Goal: Task Accomplishment & Management: Manage account settings

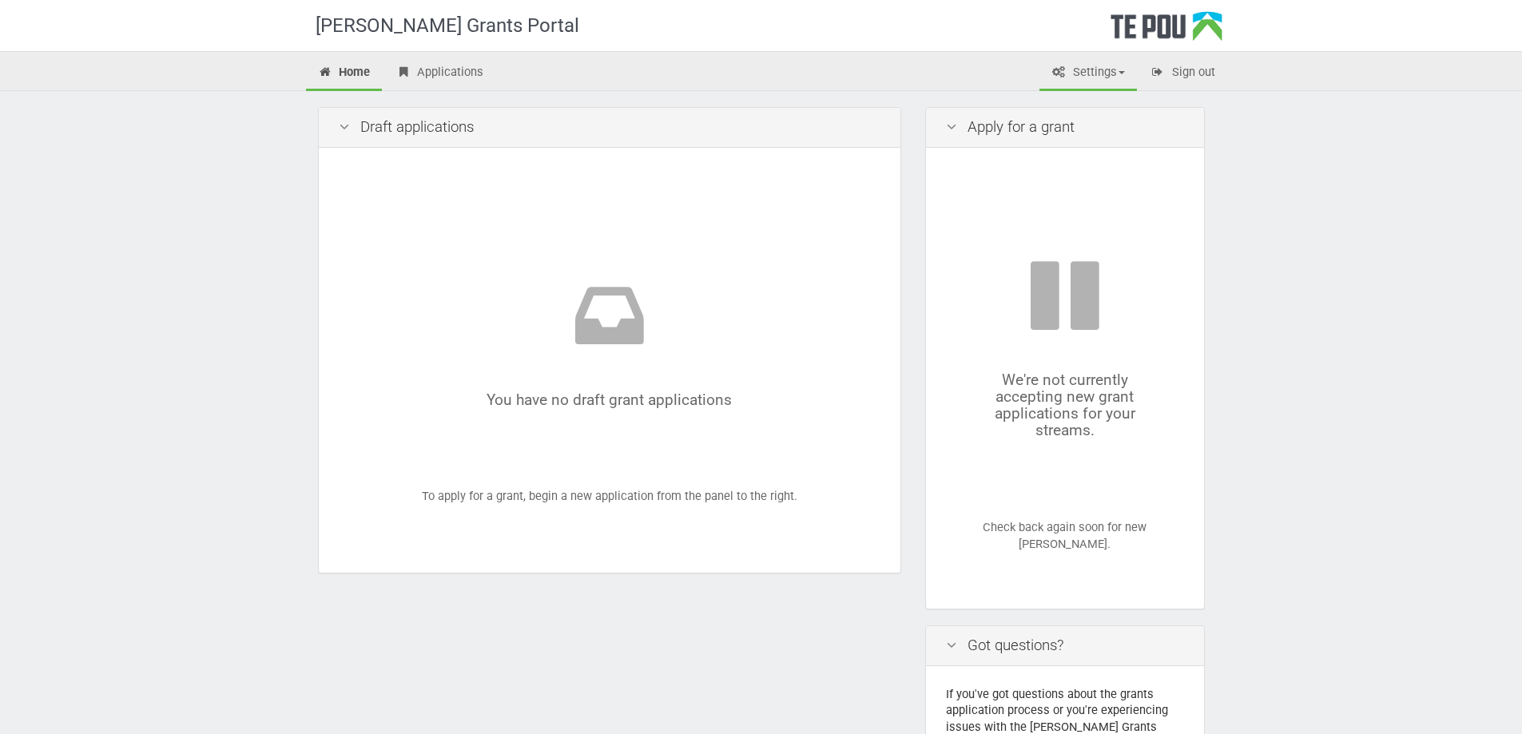
click at [1090, 86] on link "Settings" at bounding box center [1087, 73] width 97 height 35
click at [1081, 118] on link "My account" at bounding box center [1074, 129] width 126 height 23
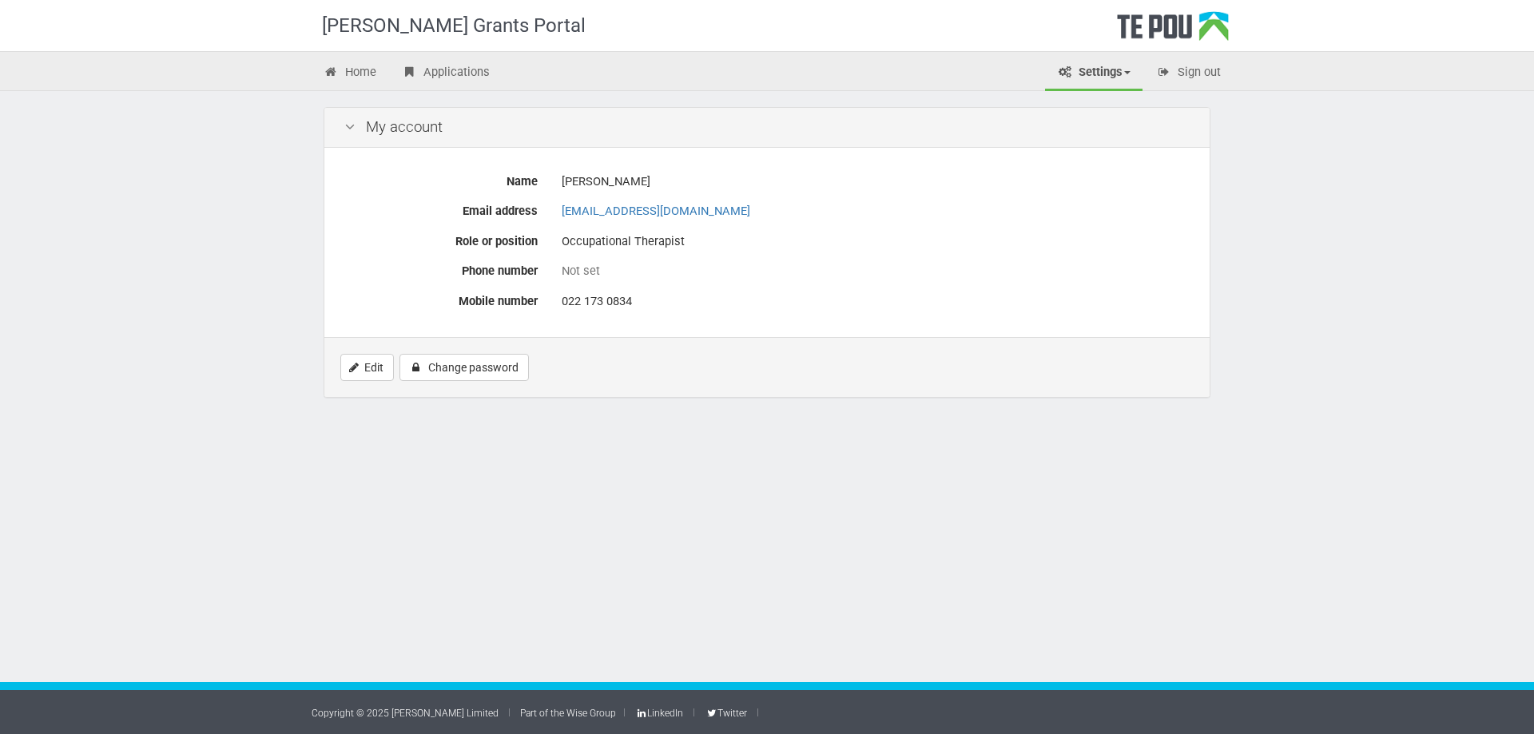
click at [1080, 73] on link "Settings" at bounding box center [1093, 73] width 97 height 35
click at [1084, 110] on link "Profile" at bounding box center [1080, 106] width 126 height 23
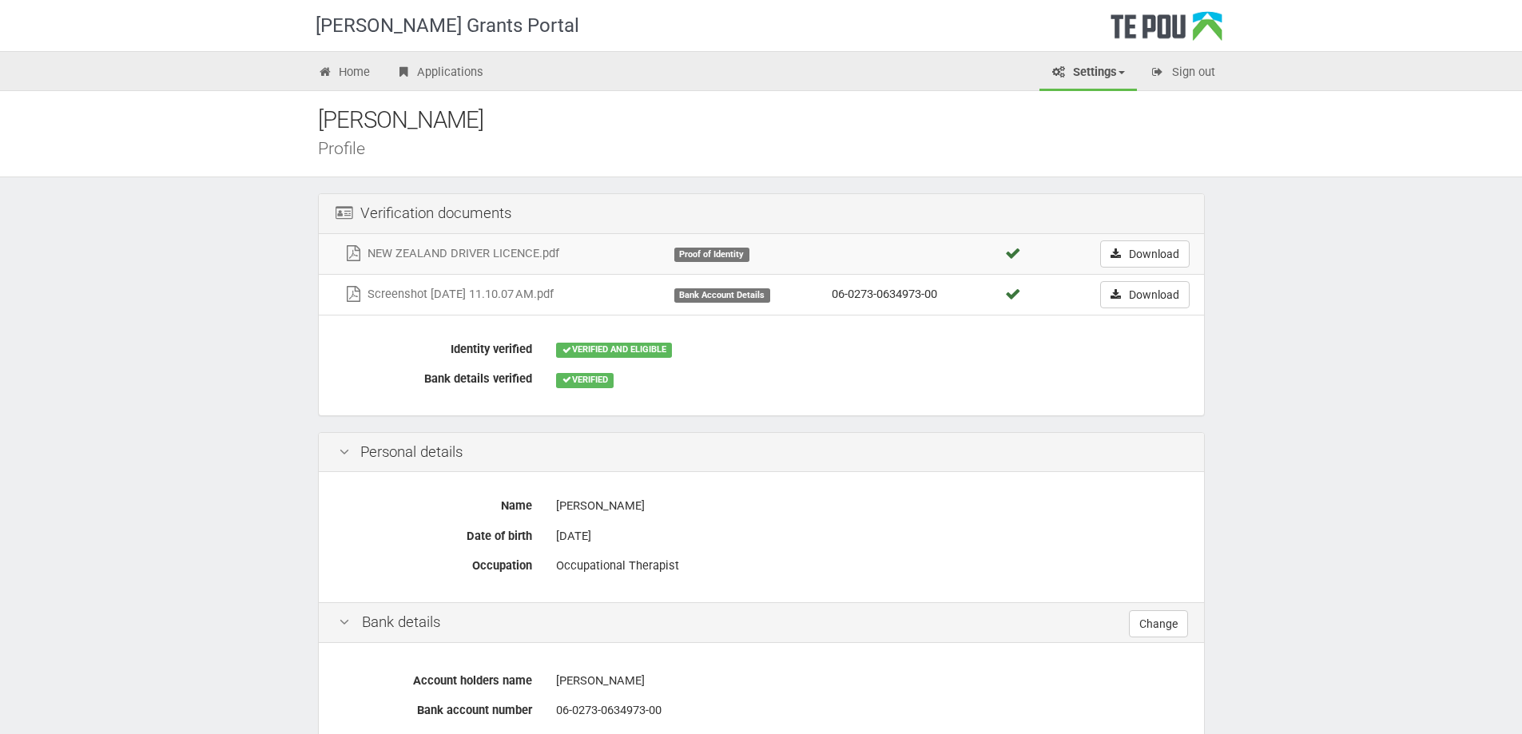
click at [605, 347] on div "VERIFIED AND ELIGIBLE" at bounding box center [614, 350] width 116 height 14
click at [1152, 260] on link "Download" at bounding box center [1144, 253] width 89 height 27
click at [1164, 292] on link "Download" at bounding box center [1144, 294] width 89 height 27
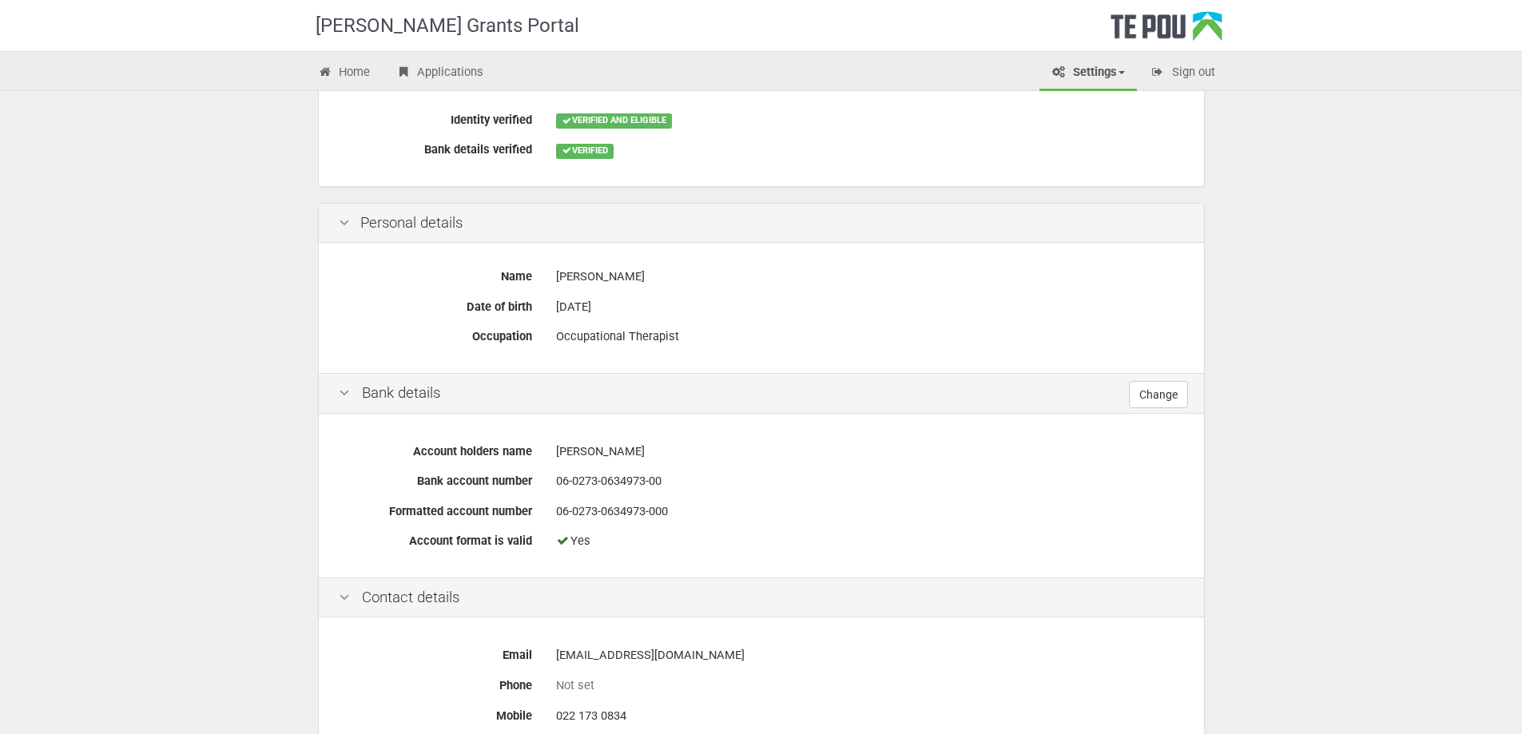
scroll to position [320, 0]
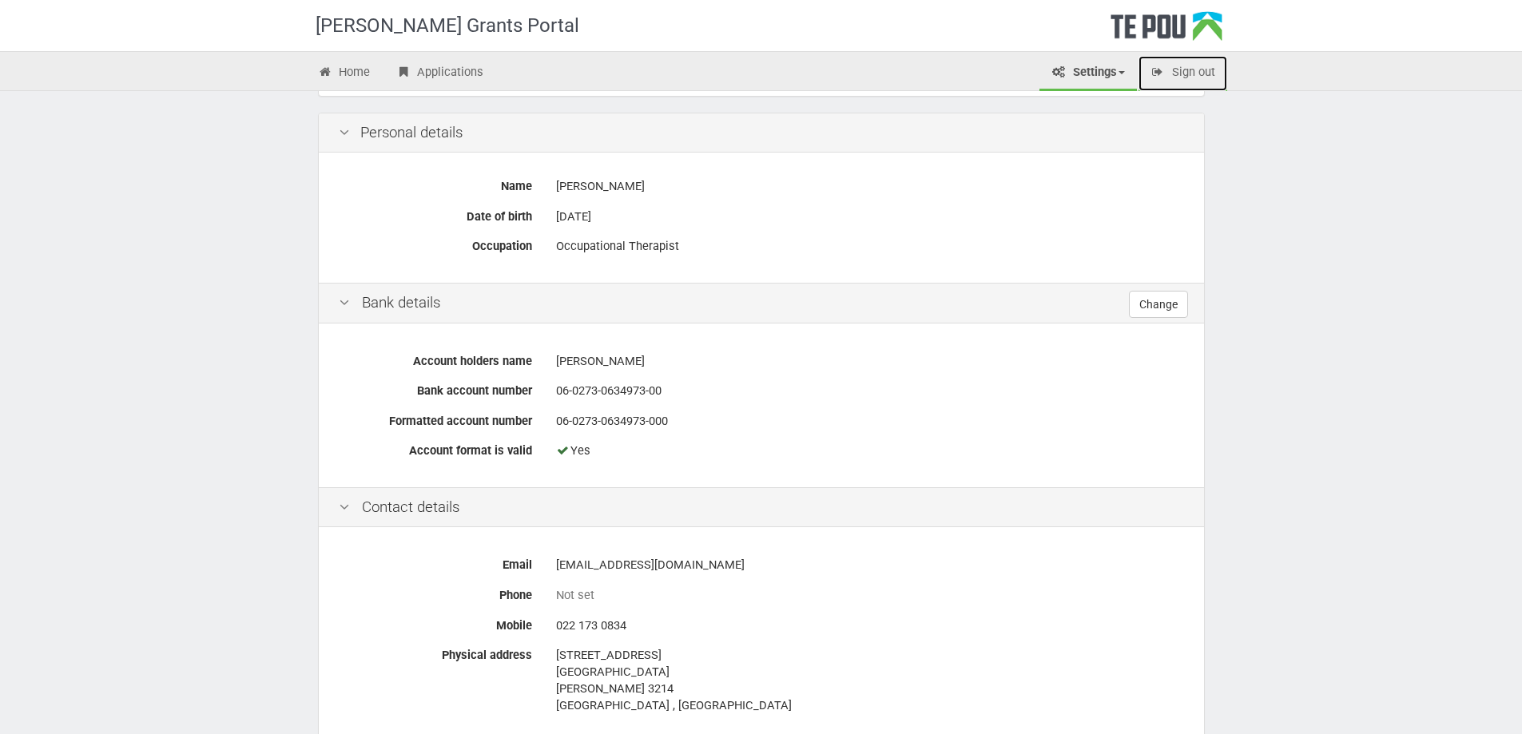
click at [1202, 74] on link "Sign out" at bounding box center [1182, 73] width 89 height 35
